Goal: Navigation & Orientation: Find specific page/section

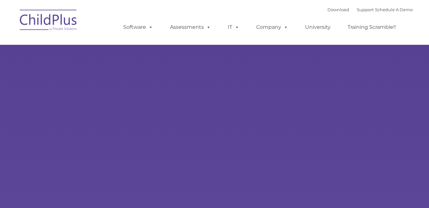
select select "MEDIUM"
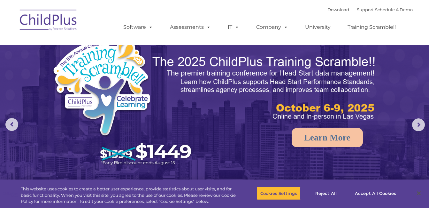
click at [80, 22] on img at bounding box center [49, 21] width 64 height 32
select select "MEDIUM"
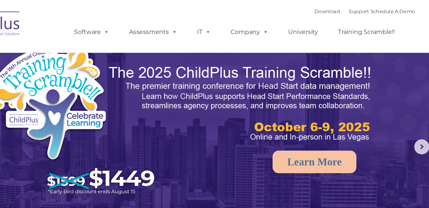
drag, startPoint x: 322, startPoint y: 1, endPoint x: 179, endPoint y: 2, distance: 142.4
click at [179, 2] on nav "Download Support | Schedule A Demo  MENU MENU Software ChildPlus: The original…" at bounding box center [214, 22] width 429 height 45
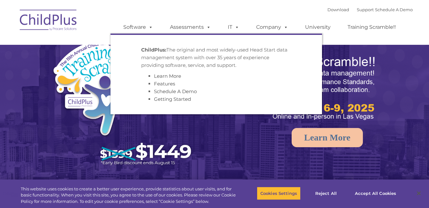
select select "MEDIUM"
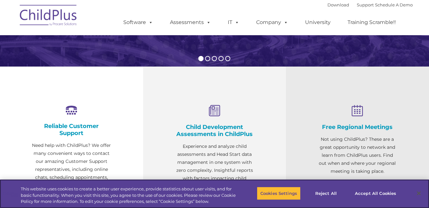
scroll to position [185, 0]
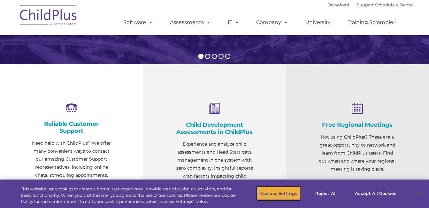
click at [282, 199] on button "Cookies Settings" at bounding box center [279, 192] width 44 height 13
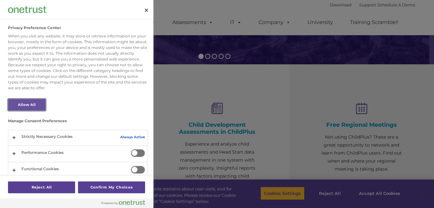
click at [37, 105] on button "Allow All" at bounding box center [27, 105] width 38 height 12
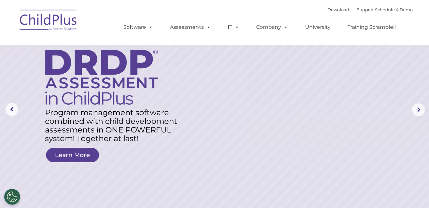
scroll to position [0, 0]
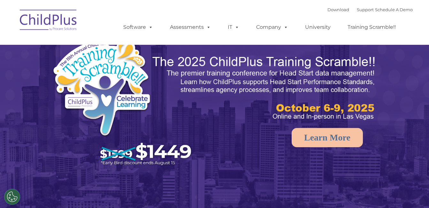
select select "MEDIUM"
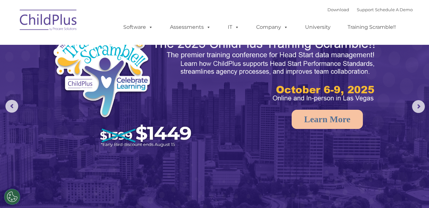
scroll to position [19, 0]
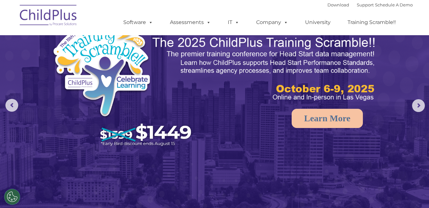
click at [56, 10] on img at bounding box center [49, 16] width 64 height 32
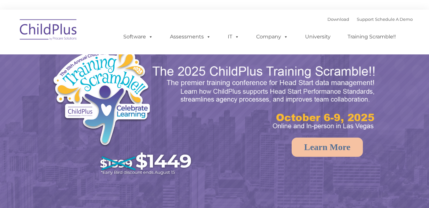
select select "MEDIUM"
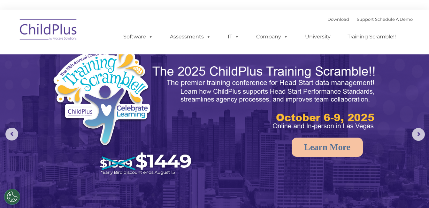
drag, startPoint x: 0, startPoint y: 0, endPoint x: 288, endPoint y: 9, distance: 288.2
